Goal: Task Accomplishment & Management: Manage account settings

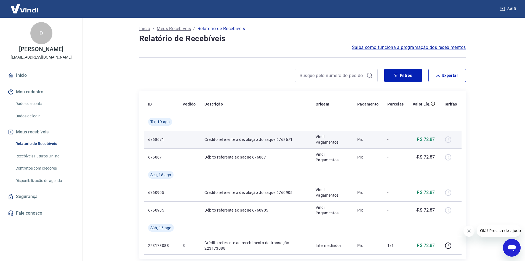
click at [451, 140] on div at bounding box center [450, 139] width 13 height 9
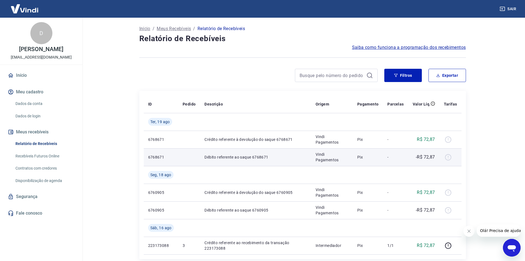
click at [248, 155] on p "Débito referente ao saque 6768671" at bounding box center [255, 157] width 102 height 6
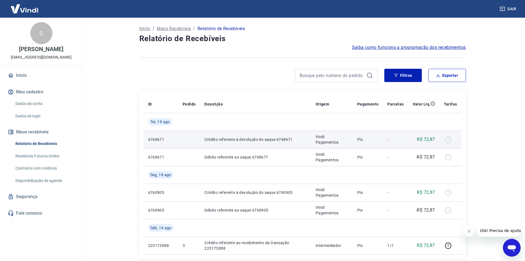
click at [254, 142] on p "Crédito referente à devolução do saque 6768671" at bounding box center [255, 139] width 102 height 6
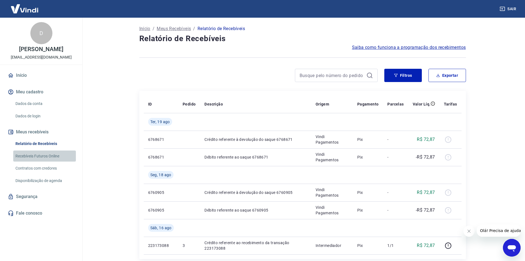
click at [61, 162] on link "Recebíveis Futuros Online" at bounding box center [44, 155] width 63 height 11
click at [51, 136] on button "Meus recebíveis" at bounding box center [41, 132] width 69 height 12
click at [48, 105] on link "Dados da conta" at bounding box center [44, 103] width 63 height 11
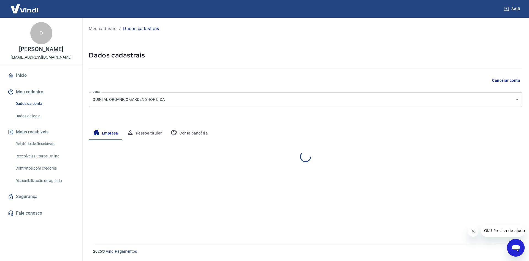
select select "SP"
select select "business"
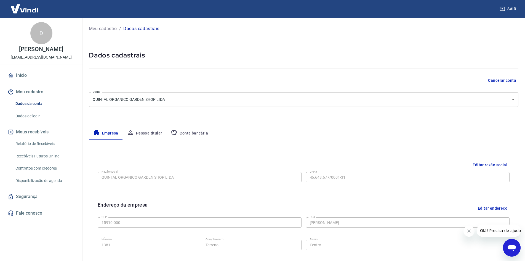
click at [45, 119] on link "Dados de login" at bounding box center [44, 115] width 63 height 11
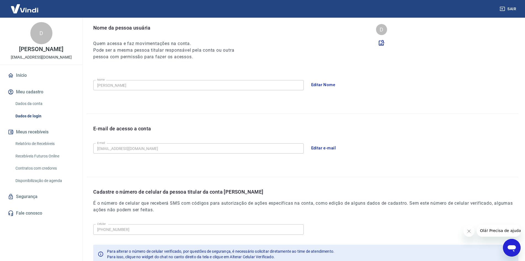
scroll to position [55, 0]
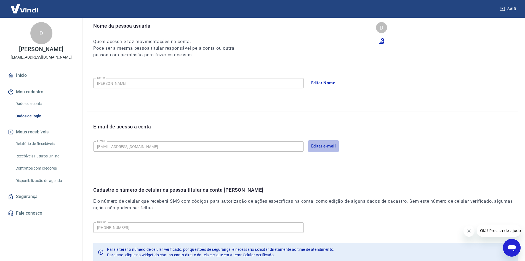
click at [321, 146] on button "Editar e-mail" at bounding box center [323, 146] width 31 height 12
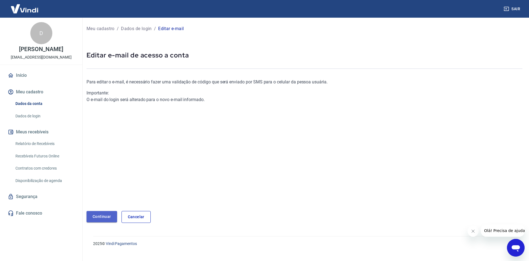
click at [108, 216] on link "Continuar" at bounding box center [102, 216] width 31 height 11
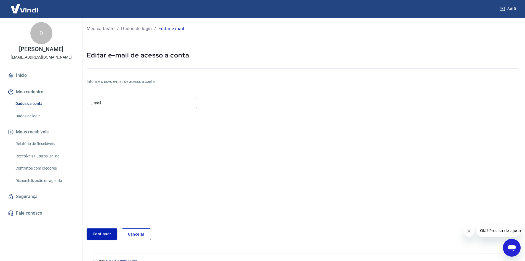
click at [39, 38] on div "D" at bounding box center [41, 33] width 22 height 22
click at [23, 81] on link "Início" at bounding box center [41, 75] width 69 height 12
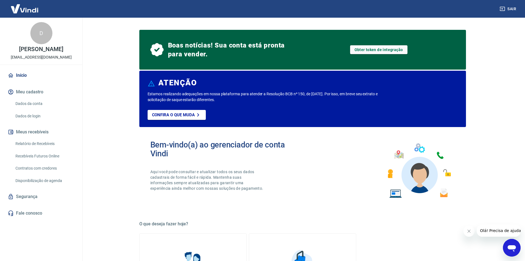
click at [510, 2] on div "Sair" at bounding box center [262, 9] width 525 height 18
click at [507, 6] on button "Sair" at bounding box center [508, 9] width 20 height 10
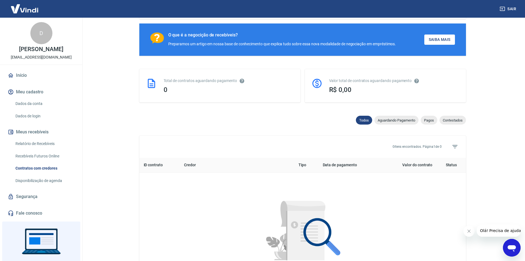
scroll to position [83, 0]
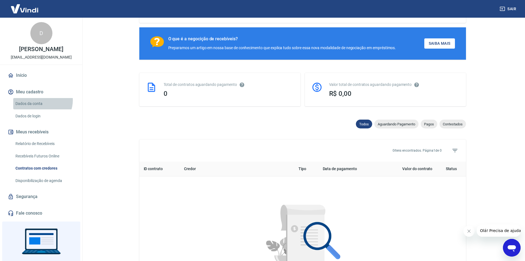
click at [42, 106] on link "Dados da conta" at bounding box center [44, 103] width 63 height 11
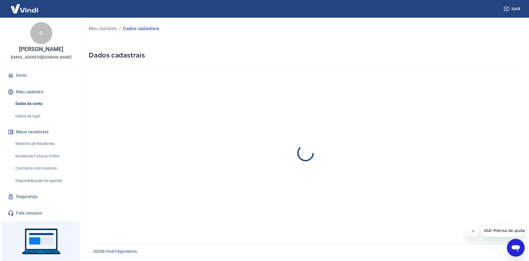
select select "SP"
select select "business"
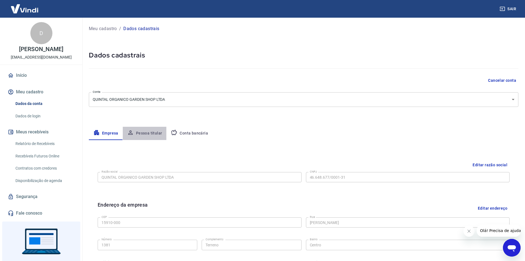
click at [156, 132] on button "Pessoa titular" at bounding box center [145, 133] width 44 height 13
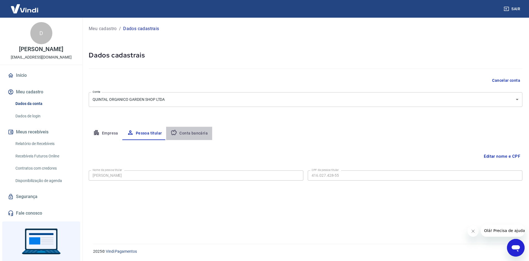
click at [189, 132] on button "Conta bancária" at bounding box center [189, 133] width 46 height 13
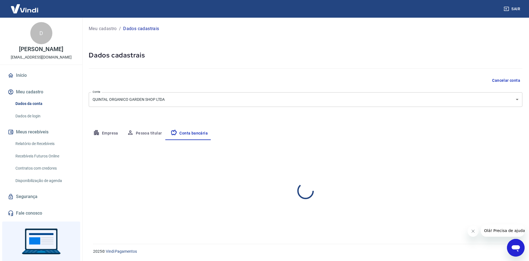
select select "1"
click at [494, 155] on button "Editar conta bancária" at bounding box center [500, 156] width 46 height 10
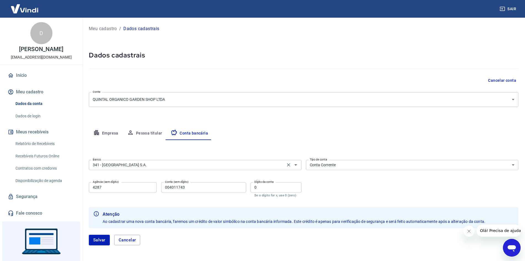
click at [169, 168] on div "341 - ITAÚ UNIBANCO S.A. Banco" at bounding box center [195, 165] width 213 height 10
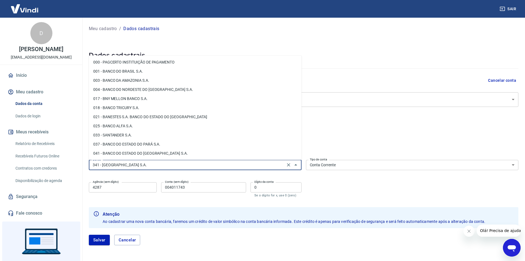
scroll to position [450, 0]
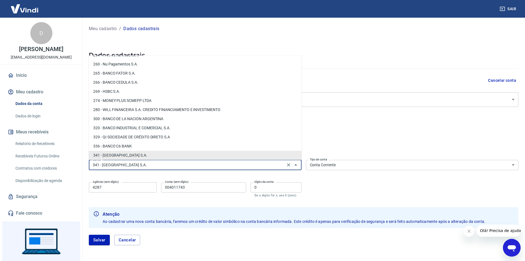
click at [314, 188] on div "Banco 341 - ITAÚ UNIBANCO S.A. Banco Tipo de conta Conta Corrente Conta Poupanç…" at bounding box center [303, 177] width 429 height 41
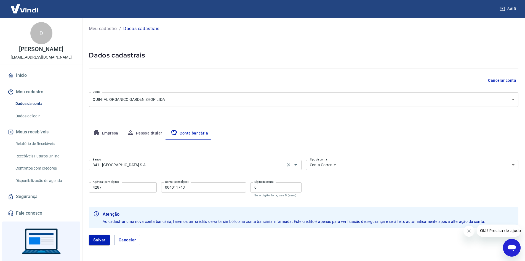
click at [234, 165] on input "341 - ITAÚ UNIBANCO S.A." at bounding box center [186, 164] width 193 height 7
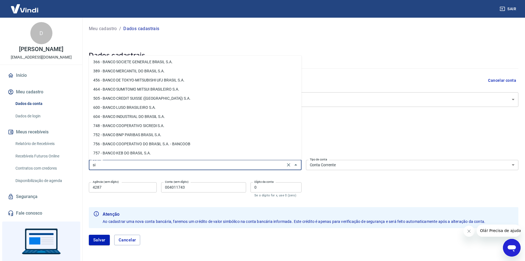
scroll to position [0, 0]
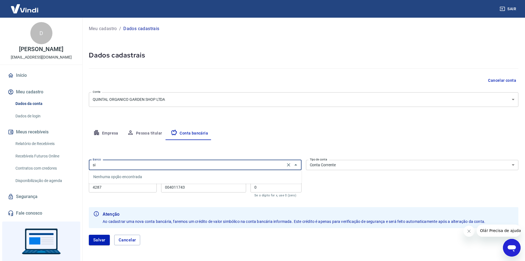
type input "s"
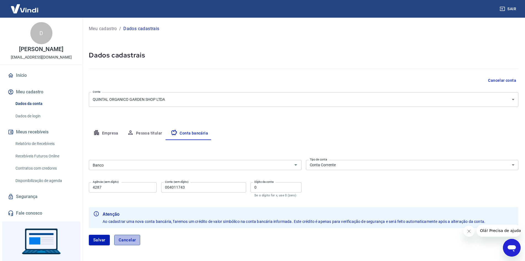
click at [139, 240] on button "Cancelar" at bounding box center [127, 239] width 26 height 10
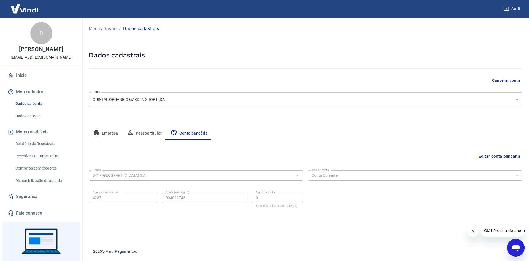
click at [347, 223] on div "Editar conta bancária Banco 341 - ITAÚ UNIBANCO S.A. Banco Tipo de conta Conta …" at bounding box center [306, 185] width 434 height 90
click at [156, 180] on div "Banco 341 - ITAÚ UNIBANCO S.A. Banco" at bounding box center [196, 175] width 215 height 14
click at [293, 175] on div "341 - ITAÚ UNIBANCO S.A. Banco" at bounding box center [196, 175] width 215 height 10
click at [298, 175] on div at bounding box center [297, 175] width 7 height 8
click at [497, 158] on button "Editar conta bancária" at bounding box center [500, 156] width 46 height 10
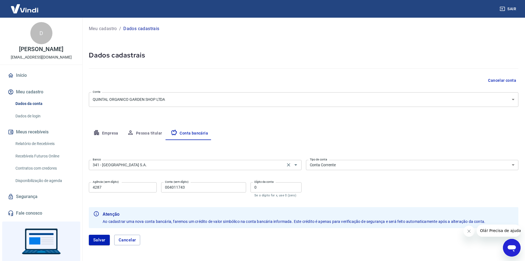
click at [167, 164] on input "341 - ITAÚ UNIBANCO S.A." at bounding box center [186, 164] width 193 height 7
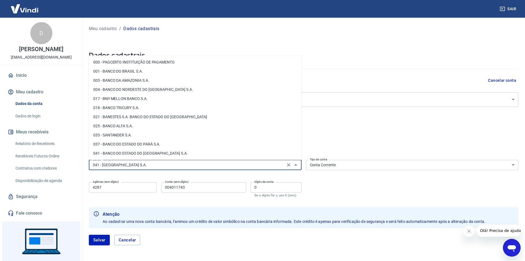
click at [137, 132] on li "033 - SANTANDER S.A." at bounding box center [195, 134] width 213 height 9
type input "033 - SANTANDER S.A."
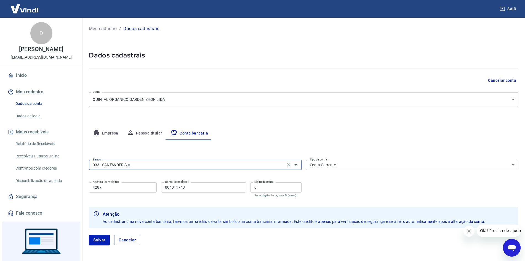
click at [138, 189] on input "4287" at bounding box center [123, 187] width 68 height 10
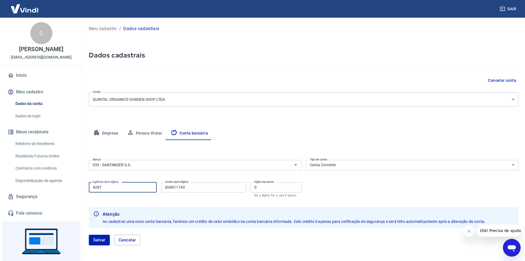
drag, startPoint x: 138, startPoint y: 189, endPoint x: 83, endPoint y: 189, distance: 54.9
click at [83, 189] on div "Meu cadastro / Dados cadastrais Dados cadastrais Cancelar conta Conta QUINTAL O…" at bounding box center [303, 138] width 443 height 240
type input "0221"
click at [199, 188] on input "004011743" at bounding box center [203, 187] width 85 height 10
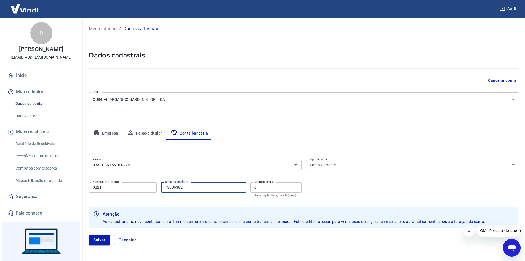
type input "13006382"
click at [263, 191] on input "0" at bounding box center [275, 187] width 51 height 10
type input "4"
click at [331, 186] on div "Banco 033 - SANTANDER S.A. Banco Tipo de conta Conta Corrente Conta Poupança Ti…" at bounding box center [303, 177] width 429 height 41
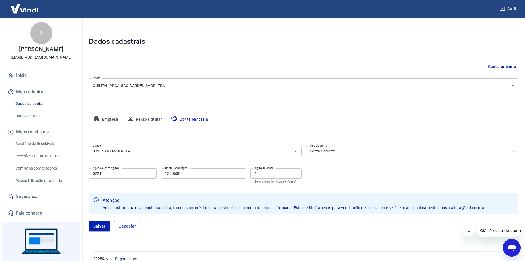
scroll to position [21, 0]
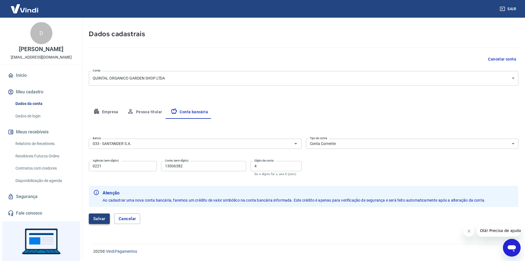
click at [103, 220] on button "Salvar" at bounding box center [99, 218] width 21 height 10
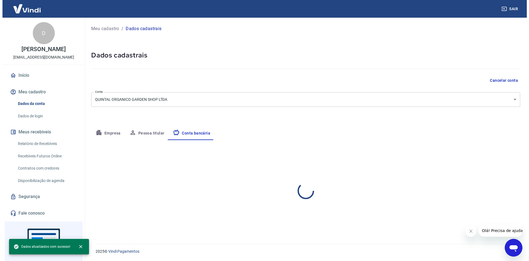
scroll to position [0, 0]
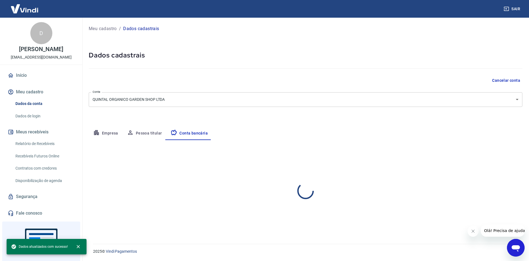
select select "1"
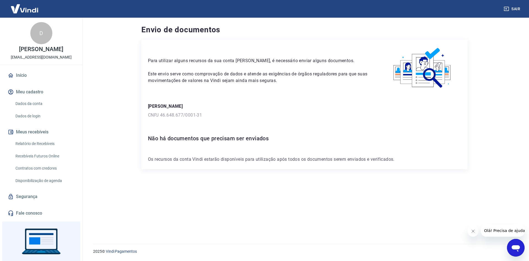
click at [302, 67] on div "Para utilizar alguns recursos da sua conta Vindi, é necessário enviar alguns do…" at bounding box center [259, 65] width 223 height 38
click at [242, 187] on div "Para utilizar alguns recursos da sua conta Vindi, é necessário enviar alguns do…" at bounding box center [304, 135] width 326 height 191
click at [292, 99] on div "Para utilizar alguns recursos da sua conta Vindi, é necessário enviar alguns do…" at bounding box center [304, 104] width 326 height 129
click at [46, 77] on link "Início" at bounding box center [41, 75] width 69 height 12
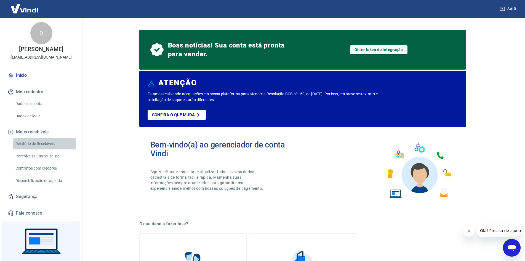
click at [50, 144] on link "Relatório de Recebíveis" at bounding box center [44, 143] width 63 height 11
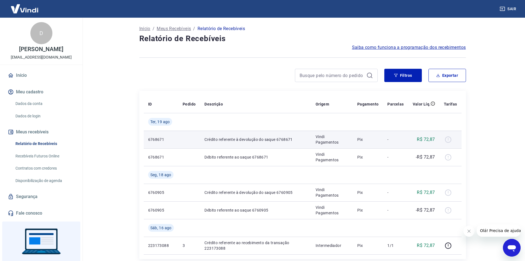
click at [430, 137] on p "R$ 72,87" at bounding box center [426, 139] width 18 height 7
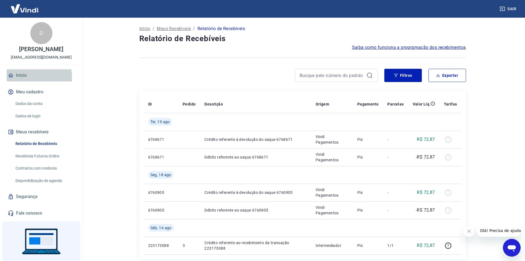
click at [20, 81] on link "Início" at bounding box center [41, 75] width 69 height 12
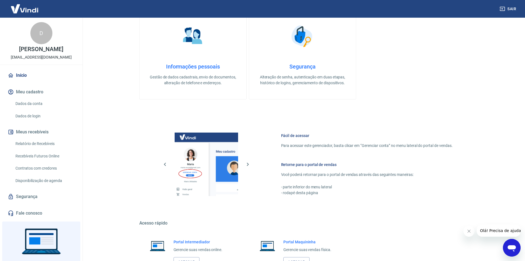
scroll to position [267, 0]
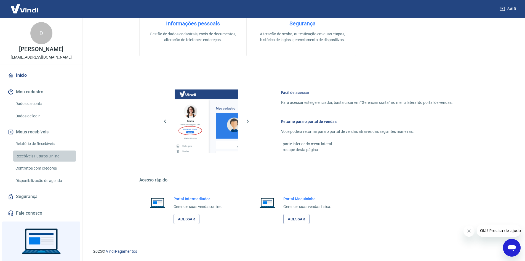
click at [48, 160] on link "Recebíveis Futuros Online" at bounding box center [44, 155] width 63 height 11
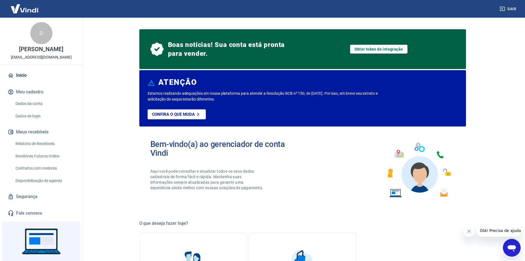
scroll to position [0, 0]
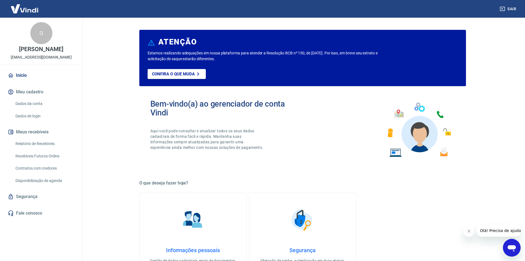
click at [40, 197] on link "Segurança" at bounding box center [41, 196] width 69 height 12
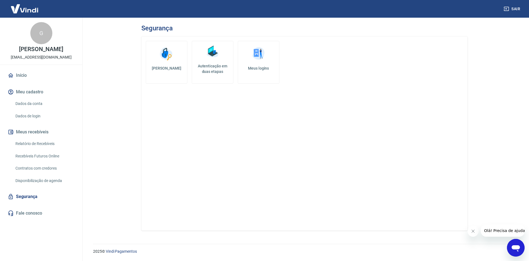
click at [40, 112] on link "Dados de login" at bounding box center [44, 115] width 63 height 11
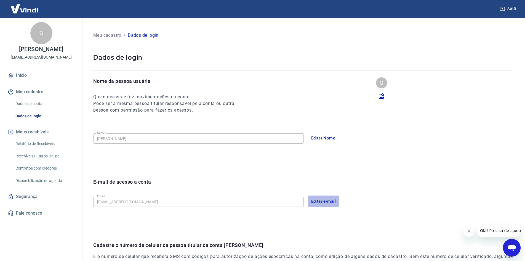
click at [326, 200] on button "Editar e-mail" at bounding box center [323, 201] width 31 height 12
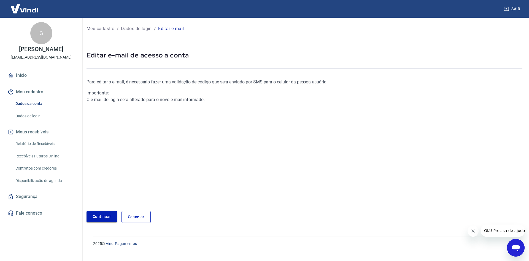
click at [104, 213] on link "Continuar" at bounding box center [102, 216] width 31 height 11
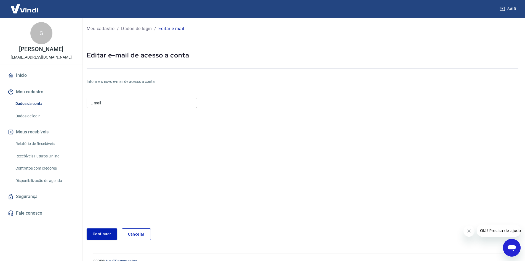
click at [142, 95] on div "E-mail E-mail" at bounding box center [142, 102] width 110 height 14
click at [140, 101] on input "E-mail" at bounding box center [142, 103] width 110 height 10
click at [133, 107] on input "E-mail" at bounding box center [142, 103] width 110 height 10
type input "[EMAIL_ADDRESS][DOMAIN_NAME]"
click at [87, 228] on button "Continuar" at bounding box center [102, 233] width 31 height 11
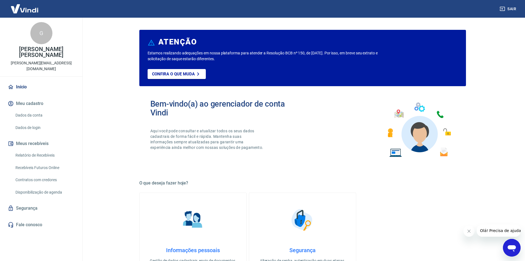
click at [17, 202] on link "Segurança" at bounding box center [41, 208] width 69 height 12
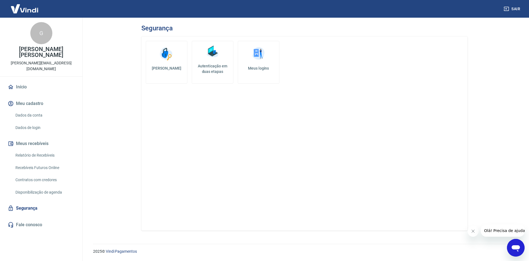
click at [45, 122] on link "Dados de login" at bounding box center [44, 127] width 63 height 11
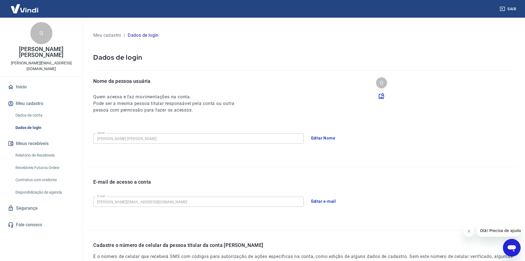
click at [39, 202] on link "Segurança" at bounding box center [41, 208] width 69 height 12
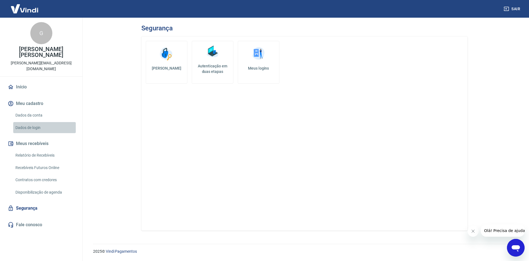
click at [52, 122] on link "Dados de login" at bounding box center [44, 127] width 63 height 11
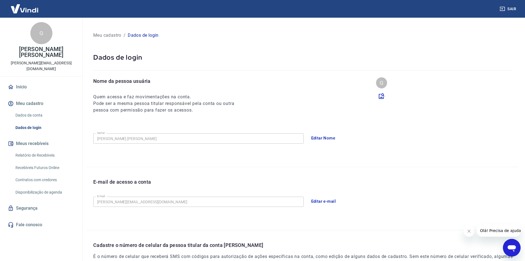
click at [190, 167] on div "E-mail de acesso a conta E-mail quintal.organico.d@gmail.com E-mail Editar e-ma…" at bounding box center [303, 198] width 432 height 63
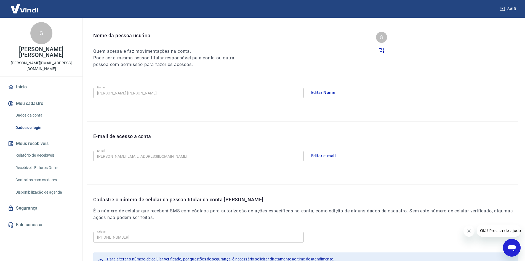
scroll to position [55, 0]
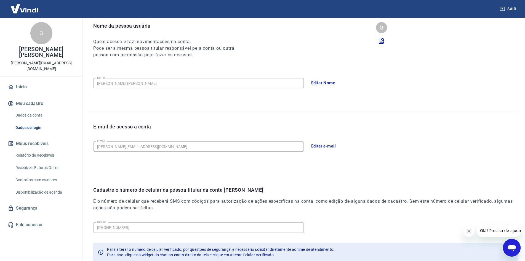
click at [382, 134] on div "E-mail de acesso a conta" at bounding box center [305, 131] width 425 height 16
click at [265, 123] on div "E-mail de acesso a conta" at bounding box center [305, 131] width 425 height 16
click at [256, 121] on div "E-mail de acesso a conta E-mail quintal.organico.d@gmail.com E-mail Editar e-ma…" at bounding box center [303, 143] width 432 height 63
click at [265, 128] on div "E-mail de acesso a conta" at bounding box center [305, 131] width 425 height 16
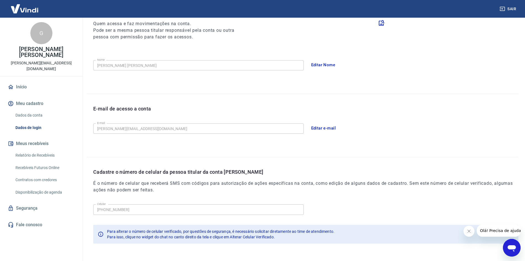
scroll to position [83, 0]
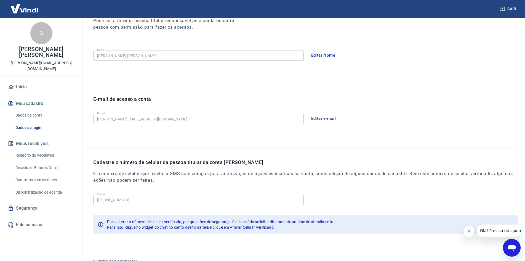
click at [365, 137] on div "E-mail de acesso a conta E-mail quintal.organico.d@gmail.com E-mail Editar e-ma…" at bounding box center [303, 115] width 432 height 63
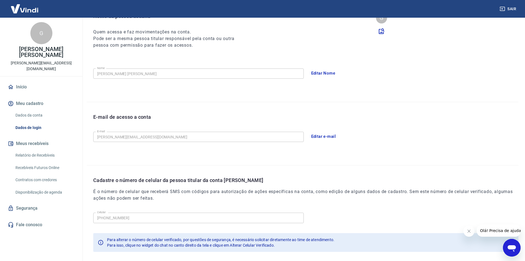
scroll to position [55, 0]
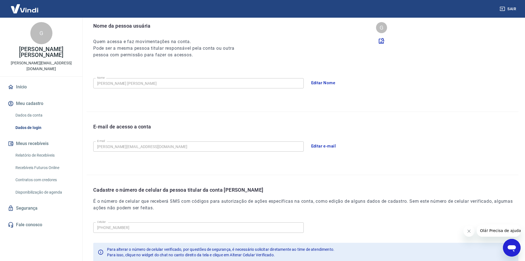
drag, startPoint x: 315, startPoint y: 105, endPoint x: 170, endPoint y: 109, distance: 145.1
click at [306, 107] on div "Nome da pessoa usuária Quem acessa e faz movimentações na conta. Pode ser a mes…" at bounding box center [303, 66] width 432 height 89
click at [323, 146] on button "Editar e-mail" at bounding box center [323, 146] width 31 height 12
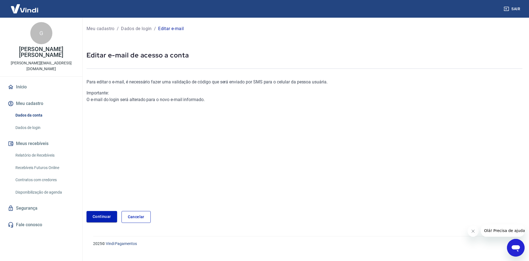
click at [101, 217] on link "Continuar" at bounding box center [102, 216] width 31 height 11
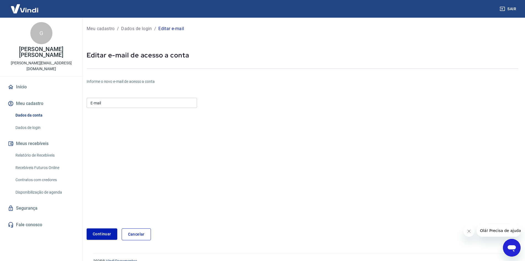
click at [135, 101] on input "E-mail" at bounding box center [142, 103] width 110 height 10
type input "scorpionplaysg@gmail.com"
click at [104, 230] on button "Continuar" at bounding box center [102, 233] width 31 height 11
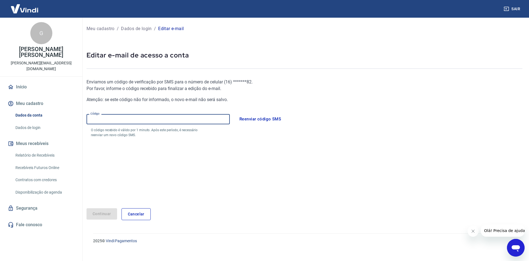
click at [206, 117] on input "Código" at bounding box center [158, 119] width 143 height 10
type input "584547"
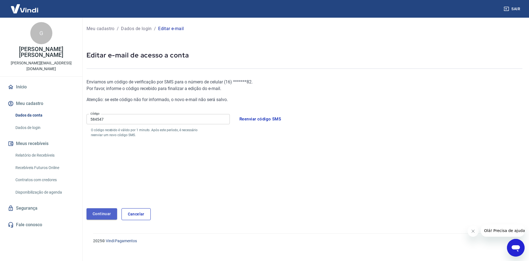
click at [100, 208] on button "Continuar" at bounding box center [102, 213] width 31 height 11
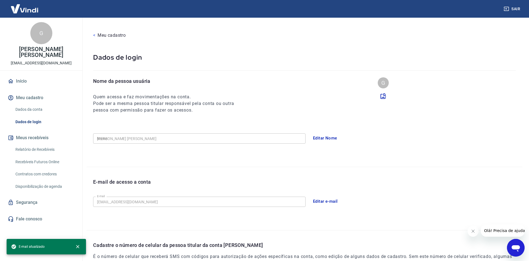
type input "[PHONE_NUMBER]"
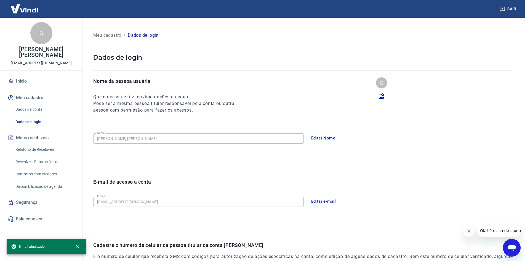
click at [387, 202] on div "Editar e-mail" at bounding box center [413, 201] width 210 height 12
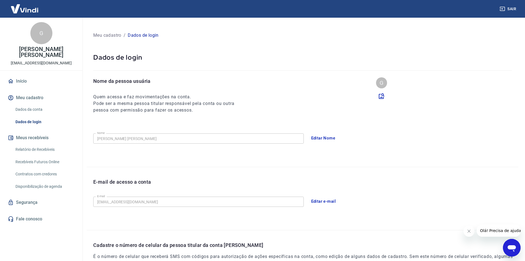
click at [507, 10] on button "Sair" at bounding box center [508, 9] width 20 height 10
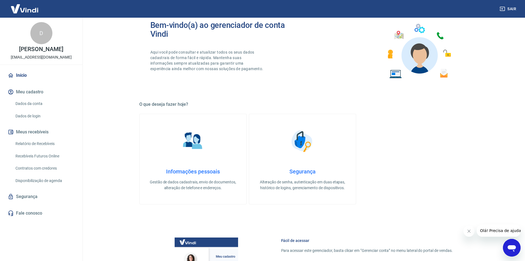
scroll to position [138, 0]
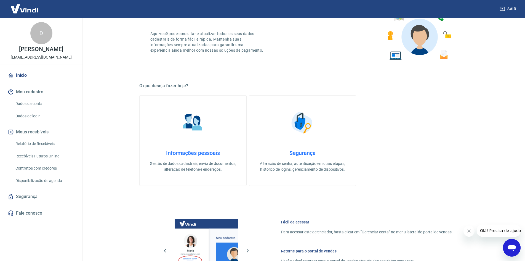
click at [207, 151] on h4 "Informações pessoais" at bounding box center [192, 152] width 89 height 7
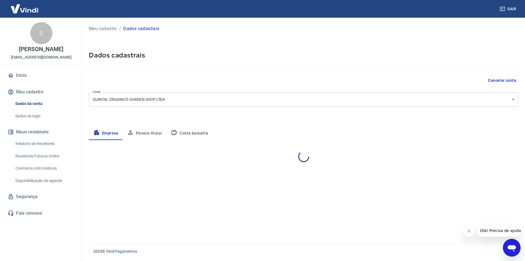
select select "SP"
select select "business"
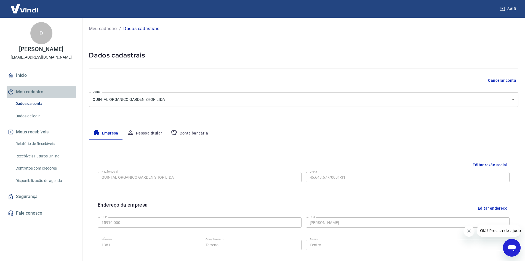
click at [43, 97] on button "Meu cadastro" at bounding box center [41, 92] width 69 height 12
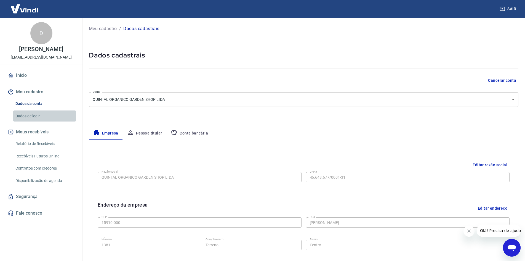
click at [49, 122] on link "Dados de login" at bounding box center [44, 115] width 63 height 11
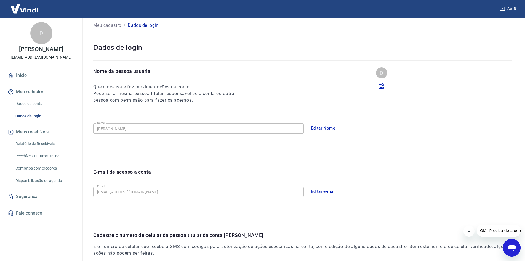
scroll to position [28, 0]
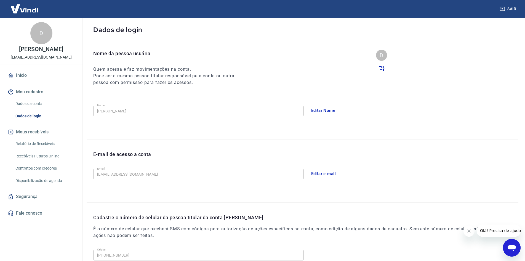
click at [311, 176] on button "Editar e-mail" at bounding box center [323, 174] width 31 height 12
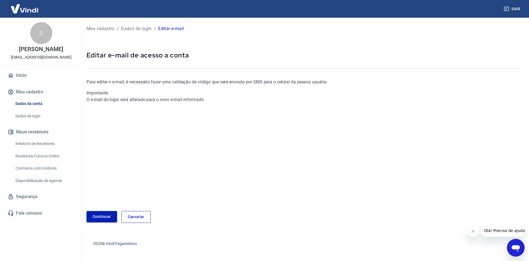
click at [108, 216] on link "Continuar" at bounding box center [102, 216] width 31 height 11
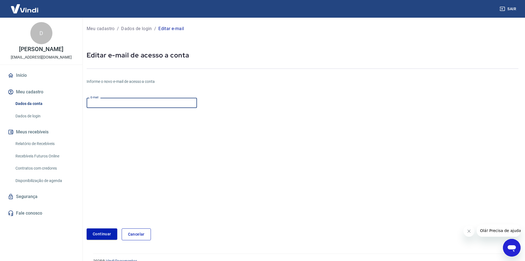
click at [116, 101] on input "E-mail" at bounding box center [142, 103] width 110 height 10
type input "[EMAIL_ADDRESS][DOMAIN_NAME]"
click at [114, 231] on button "Continuar" at bounding box center [102, 233] width 31 height 11
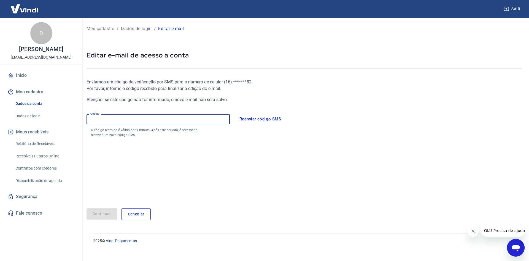
click at [168, 117] on input "Código" at bounding box center [158, 119] width 143 height 10
type input "751050"
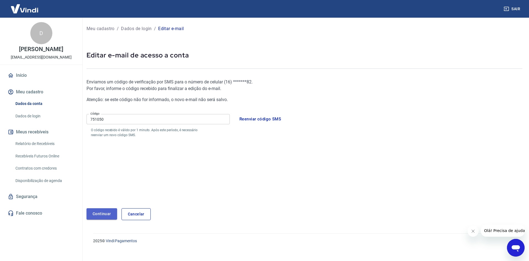
click at [107, 211] on button "Continuar" at bounding box center [102, 213] width 31 height 11
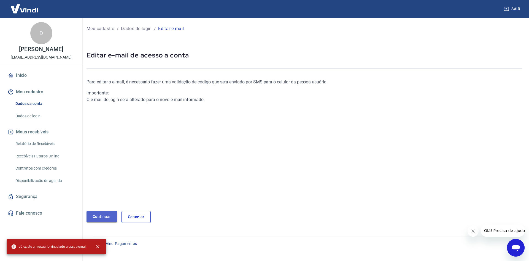
click at [100, 217] on link "Continuar" at bounding box center [102, 216] width 31 height 11
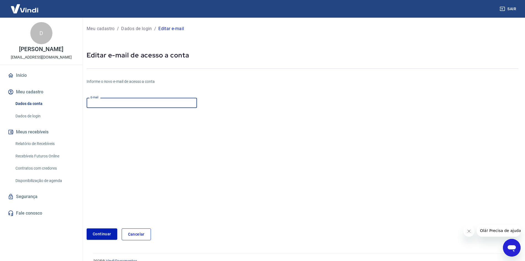
click at [130, 103] on input "E-mail" at bounding box center [142, 103] width 110 height 10
click at [250, 118] on form "E-mail E-mail Continuar Cancelar" at bounding box center [231, 167] width 288 height 144
click at [124, 100] on input "E-mail" at bounding box center [142, 103] width 110 height 10
